Goal: Task Accomplishment & Management: Manage account settings

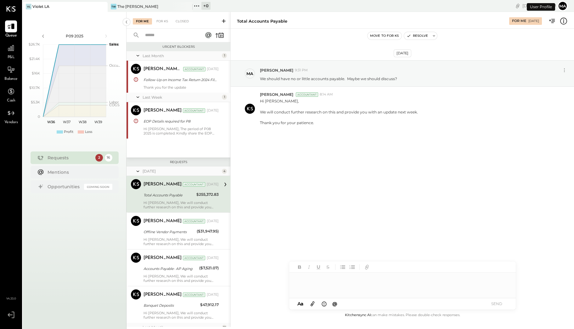
scroll to position [9, 0]
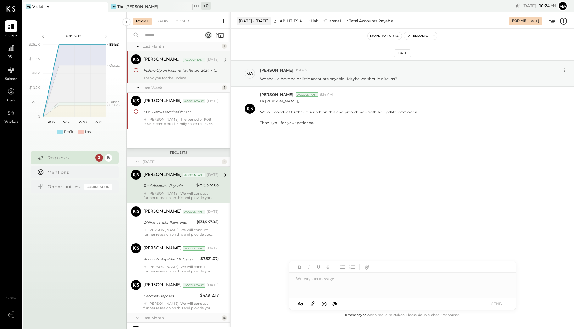
click at [199, 69] on div "Follow-Up on Income Tax Return 2024 Filing and Required Documents" at bounding box center [179, 70] width 73 height 6
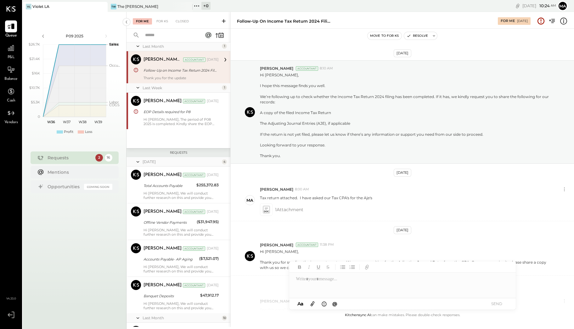
scroll to position [198, 0]
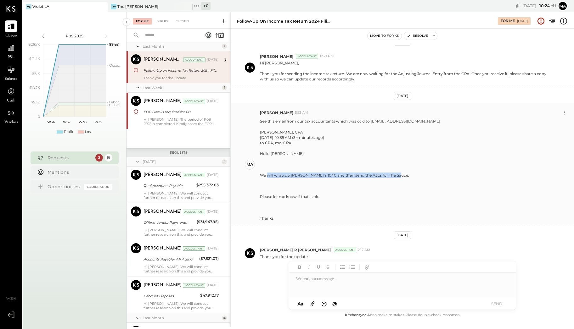
drag, startPoint x: 572, startPoint y: 164, endPoint x: 522, endPoint y: 175, distance: 51.2
click at [572, 175] on div "[PERSON_NAME] 5:23 AM See this email from our tax accountants which was cc'd to…" at bounding box center [402, 164] width 343 height 123
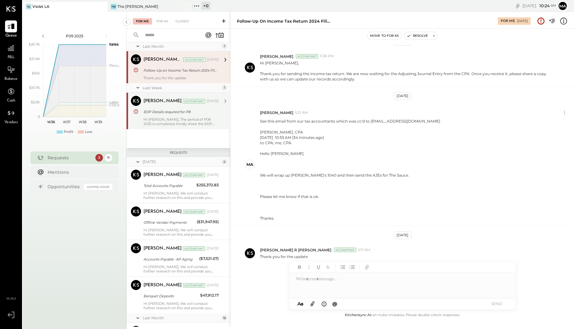
click at [179, 115] on div "EOP Details required for P8" at bounding box center [179, 112] width 73 height 8
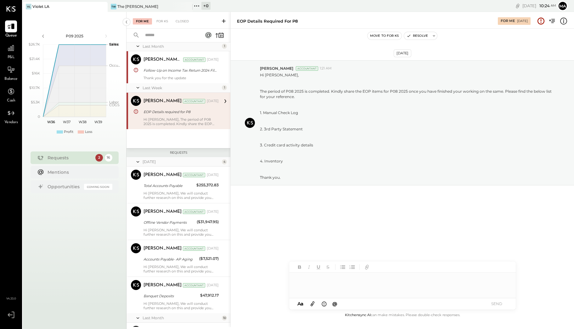
click at [318, 284] on div at bounding box center [402, 285] width 226 height 25
click at [497, 301] on button "SEND" at bounding box center [496, 304] width 25 height 8
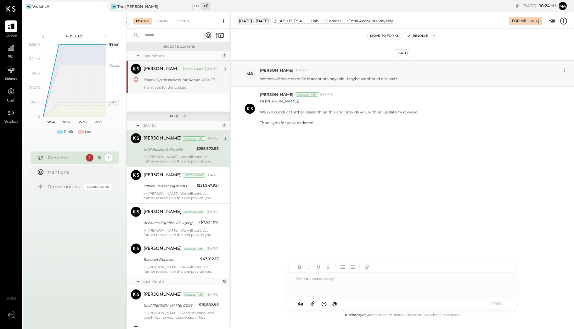
click at [182, 79] on div "Follow-Up on Income Tax Return 2024 Filing and Required Documents" at bounding box center [179, 80] width 73 height 6
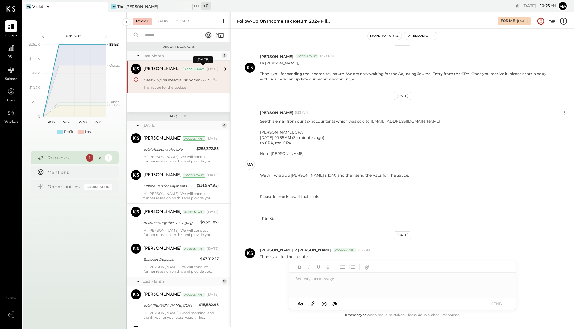
click at [207, 69] on div "[DATE]" at bounding box center [213, 69] width 12 height 5
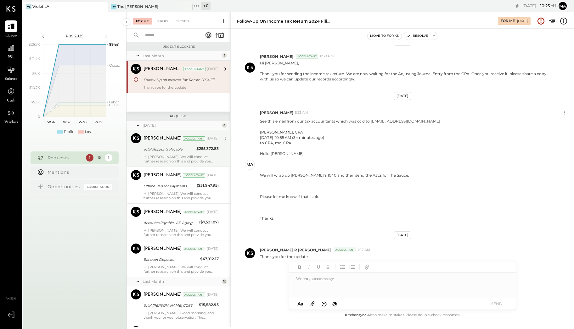
click at [180, 148] on div "Total Accounts Payable" at bounding box center [168, 149] width 51 height 6
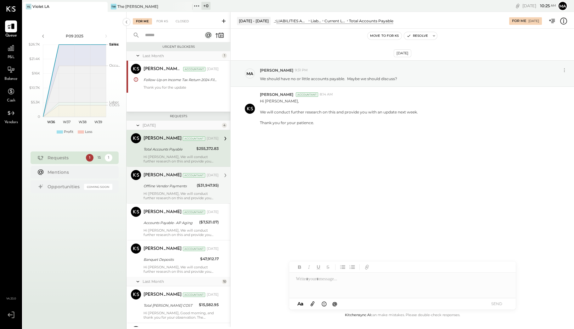
click at [176, 182] on div "[PERSON_NAME] Accountant [DATE] Offline Vendor Payments ($31,947.95) Hi [PERSON…" at bounding box center [180, 185] width 75 height 30
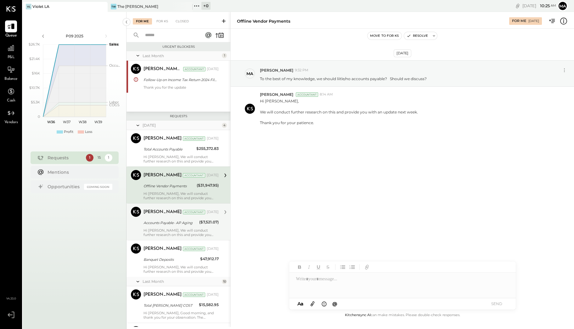
click at [180, 218] on div "[PERSON_NAME] Accountant [DATE] Accounts Payable- AP Aging ($7,521.07) Hi [PERS…" at bounding box center [180, 222] width 75 height 30
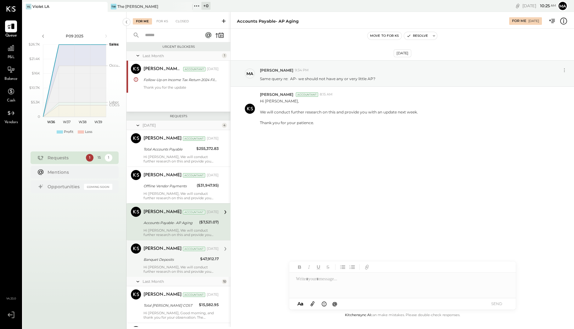
click at [183, 250] on div "Accountant" at bounding box center [194, 249] width 22 height 4
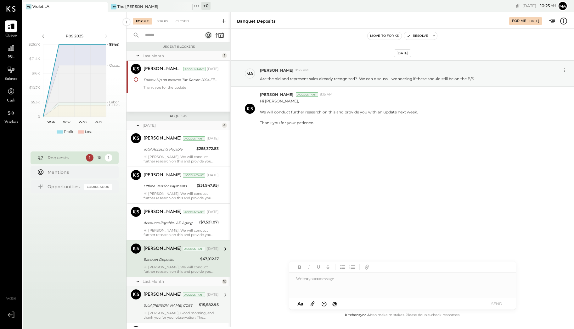
click at [176, 304] on div "Total [PERSON_NAME] COST" at bounding box center [169, 306] width 53 height 6
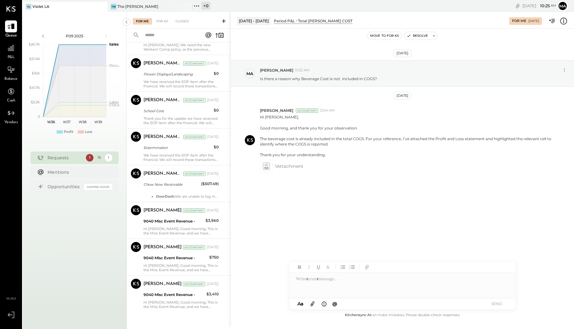
scroll to position [340, 0]
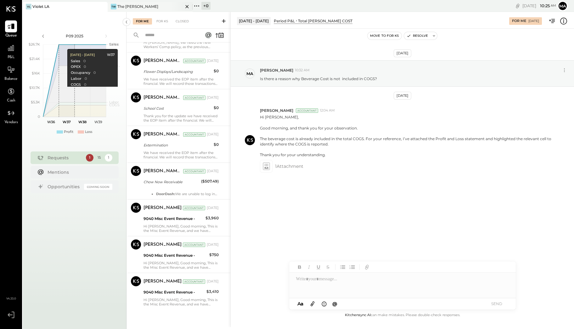
click at [167, 6] on div "TW The [PERSON_NAME]" at bounding box center [145, 7] width 75 height 6
